Goal: Task Accomplishment & Management: Use online tool/utility

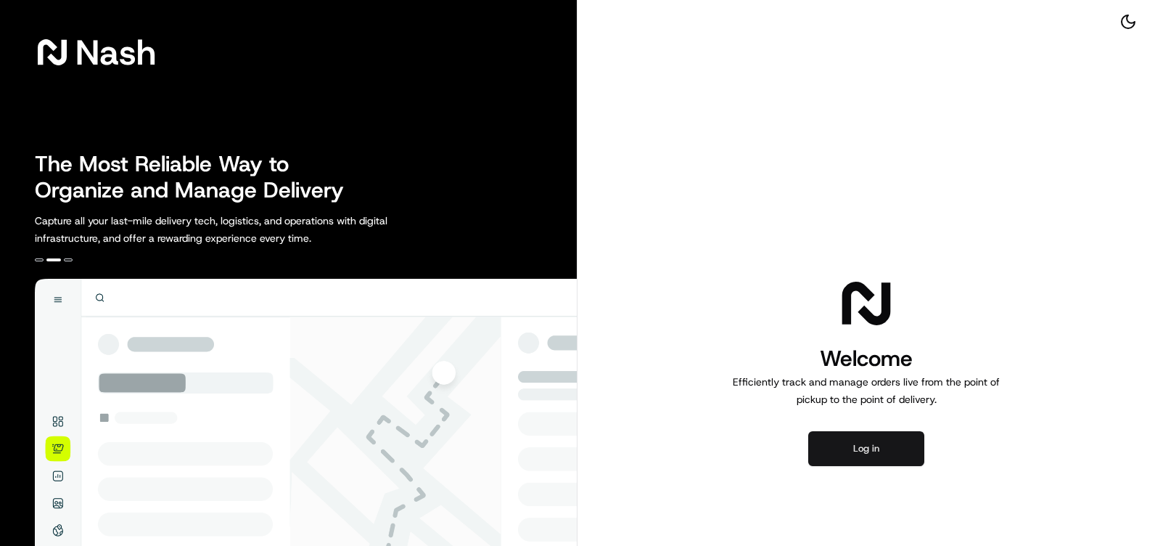
click at [850, 451] on button "Log in" at bounding box center [866, 448] width 116 height 35
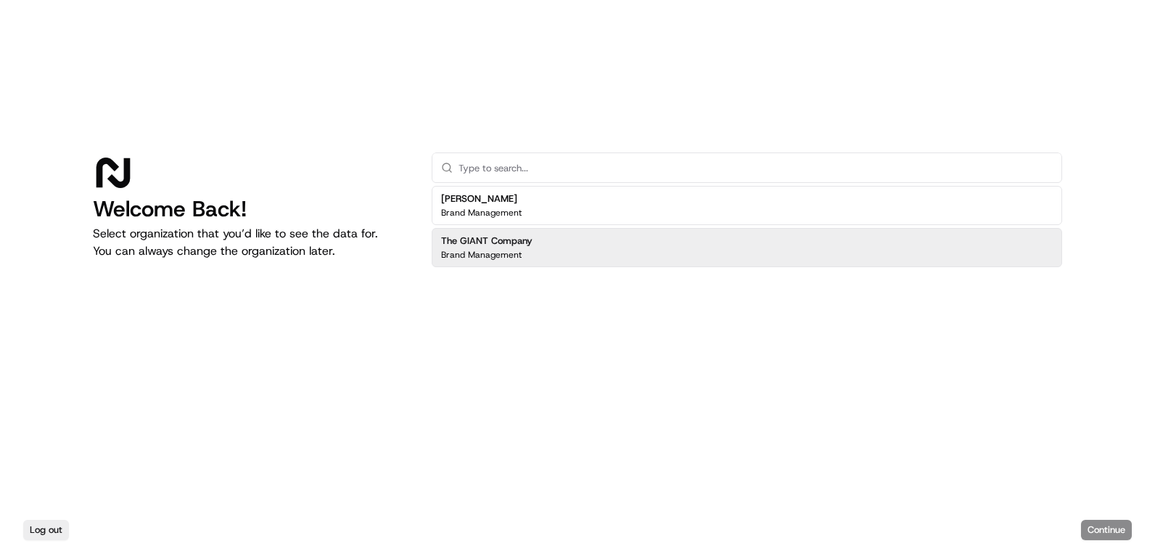
click at [514, 245] on h2 "The GIANT Company" at bounding box center [486, 240] width 91 height 13
click at [1114, 522] on button "Continue" at bounding box center [1106, 529] width 51 height 20
